Goal: Navigation & Orientation: Go to known website

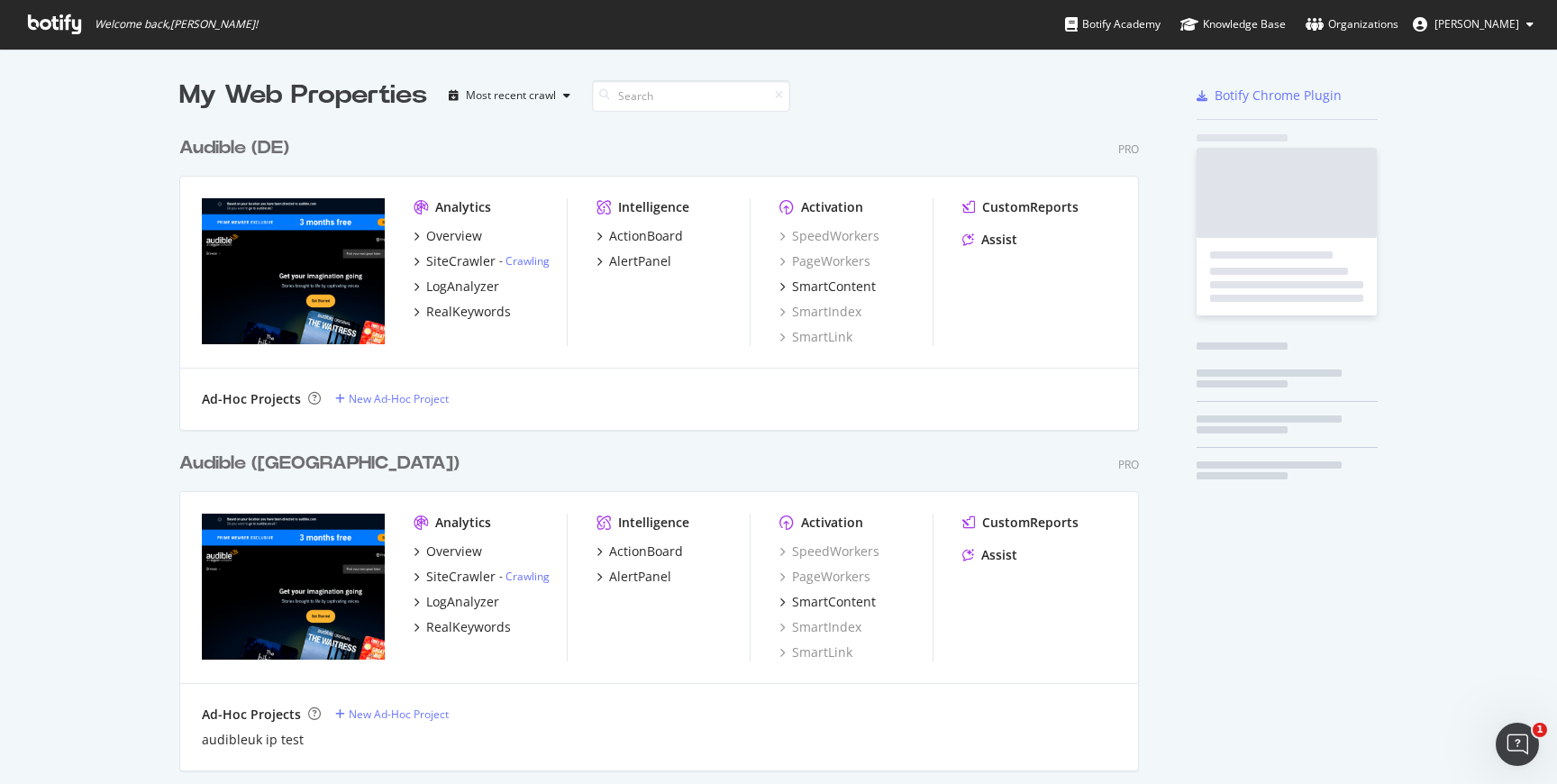
scroll to position [3520, 974]
